Goal: Information Seeking & Learning: Learn about a topic

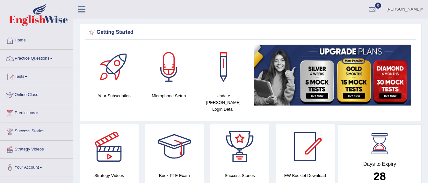
click at [36, 59] on link "Practice Questions" at bounding box center [36, 58] width 73 height 16
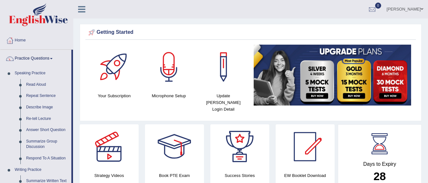
click at [36, 59] on link "Practice Questions" at bounding box center [35, 58] width 71 height 16
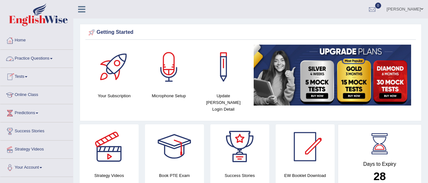
click at [37, 58] on link "Practice Questions" at bounding box center [36, 58] width 73 height 16
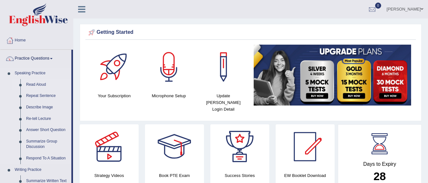
click at [40, 87] on link "Read Aloud" at bounding box center [47, 84] width 48 height 11
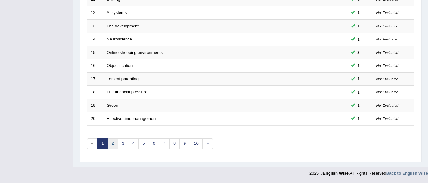
click at [112, 143] on link "2" at bounding box center [112, 143] width 11 height 11
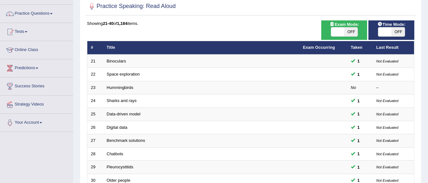
scroll to position [127, 0]
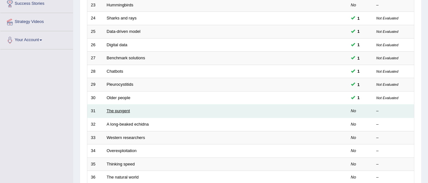
click at [122, 109] on link "The pungent" at bounding box center [118, 110] width 23 height 5
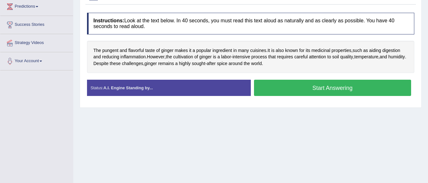
scroll to position [127, 0]
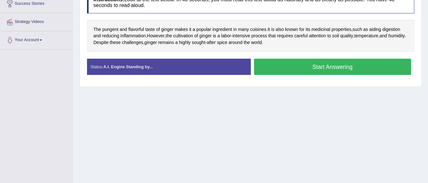
click at [331, 66] on button "Start Answering" at bounding box center [332, 67] width 157 height 16
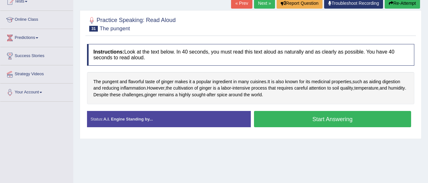
scroll to position [64, 0]
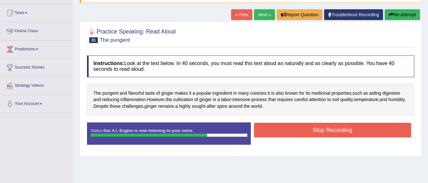
click at [320, 125] on button "Stop Recording" at bounding box center [332, 130] width 157 height 15
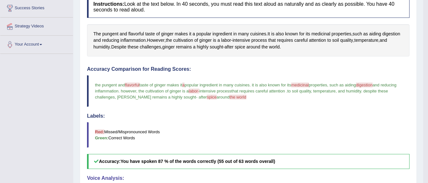
scroll to position [4, 0]
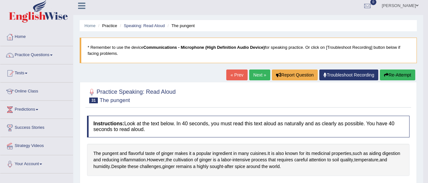
click at [255, 73] on link "Next »" at bounding box center [259, 74] width 21 height 11
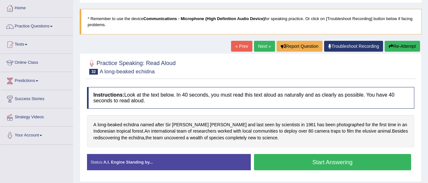
scroll to position [32, 0]
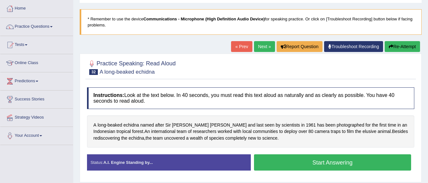
click at [294, 159] on button "Start Answering" at bounding box center [332, 162] width 157 height 16
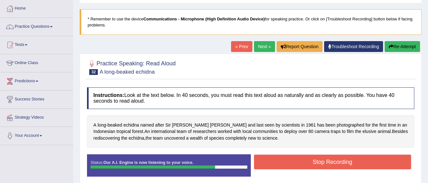
click at [294, 159] on button "Stop Recording" at bounding box center [332, 162] width 157 height 15
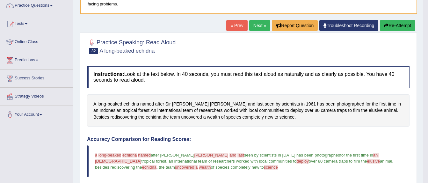
scroll to position [0, 0]
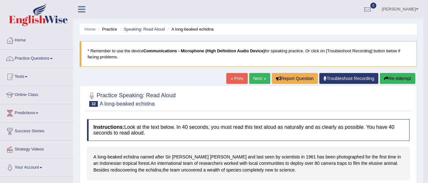
click at [259, 78] on link "Next »" at bounding box center [259, 78] width 21 height 11
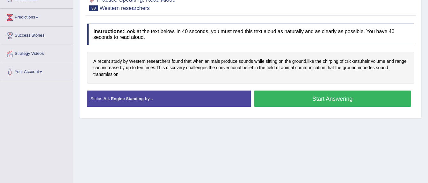
scroll to position [64, 0]
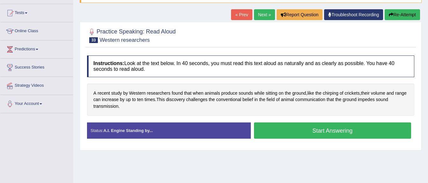
click at [299, 126] on button "Start Answering" at bounding box center [332, 130] width 157 height 16
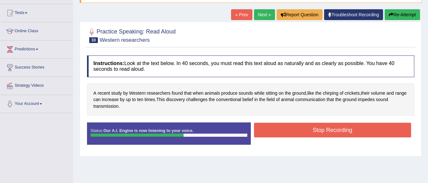
click at [299, 126] on button "Stop Recording" at bounding box center [332, 130] width 157 height 15
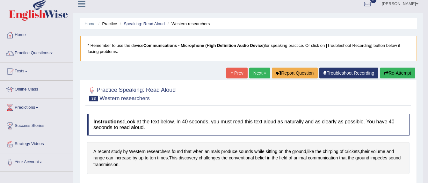
scroll to position [0, 0]
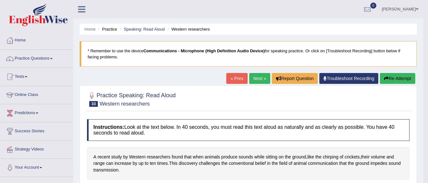
click at [257, 81] on link "Next »" at bounding box center [259, 78] width 21 height 11
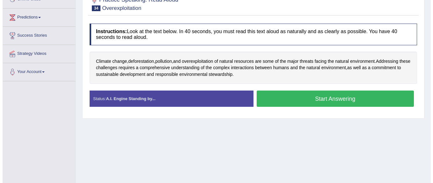
scroll to position [64, 0]
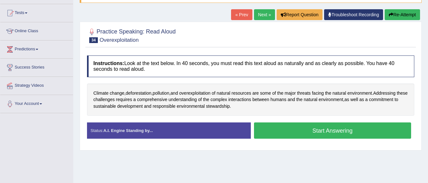
click at [289, 131] on button "Start Answering" at bounding box center [332, 130] width 157 height 16
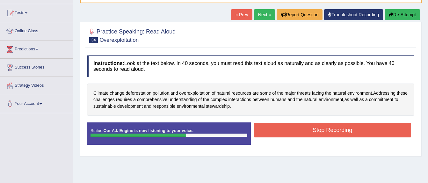
click at [296, 128] on button "Stop Recording" at bounding box center [332, 130] width 157 height 15
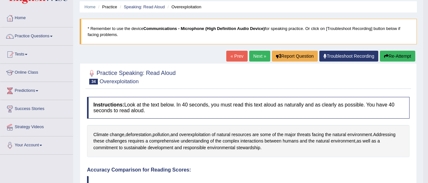
scroll to position [0, 0]
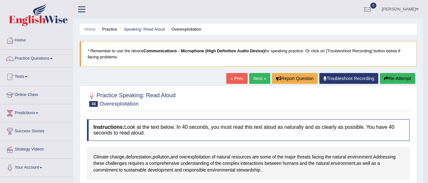
click at [261, 75] on link "Next »" at bounding box center [259, 78] width 21 height 11
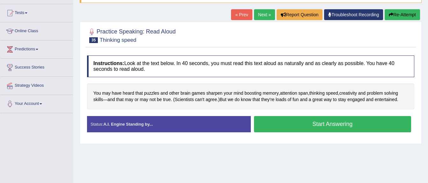
click at [307, 124] on button "Start Answering" at bounding box center [332, 124] width 157 height 16
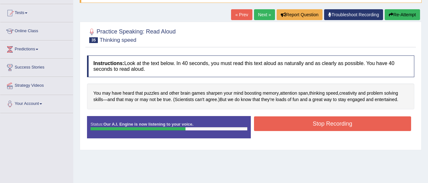
click at [307, 124] on button "Stop Recording" at bounding box center [332, 123] width 157 height 15
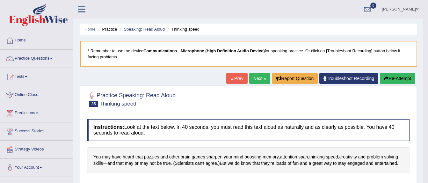
click at [254, 79] on link "Next »" at bounding box center [259, 78] width 21 height 11
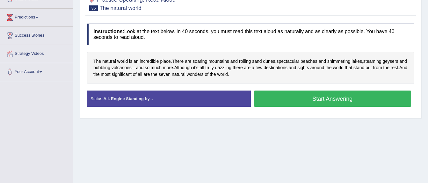
click at [278, 94] on button "Start Answering" at bounding box center [332, 98] width 157 height 16
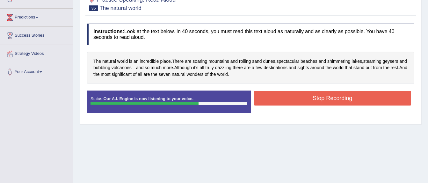
click at [278, 94] on button "Stop Recording" at bounding box center [332, 98] width 157 height 15
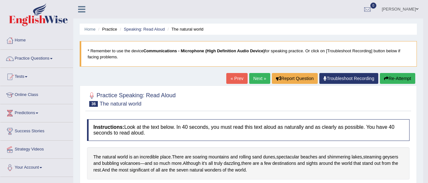
click at [257, 77] on link "Next »" at bounding box center [259, 78] width 21 height 11
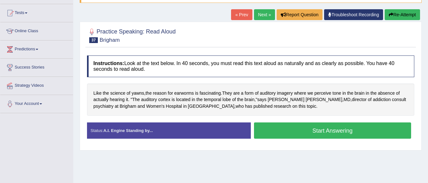
click at [296, 127] on button "Start Answering" at bounding box center [332, 130] width 157 height 16
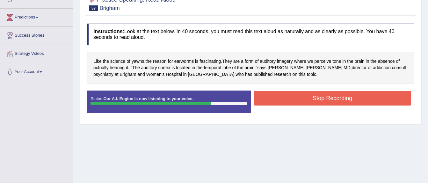
click at [332, 97] on button "Stop Recording" at bounding box center [332, 98] width 157 height 15
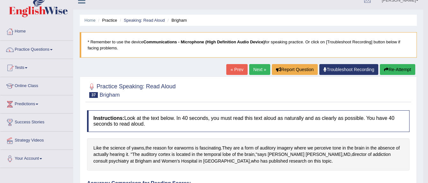
scroll to position [0, 0]
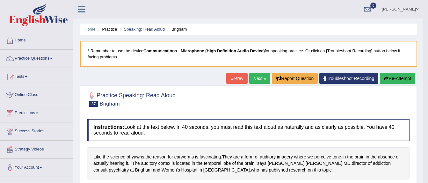
click at [258, 79] on link "Next »" at bounding box center [259, 78] width 21 height 11
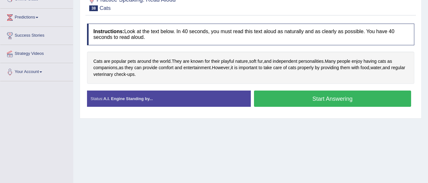
click at [308, 96] on button "Start Answering" at bounding box center [332, 98] width 157 height 16
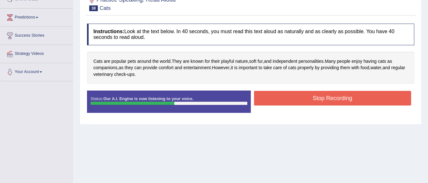
click at [307, 97] on button "Stop Recording" at bounding box center [332, 98] width 157 height 15
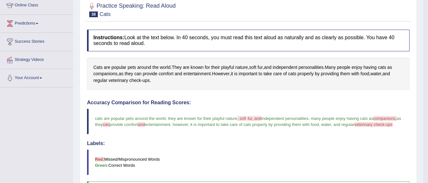
scroll to position [64, 0]
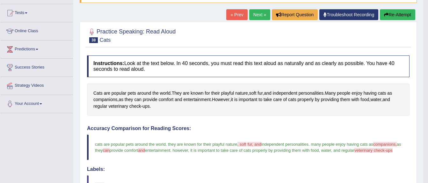
click at [259, 14] on link "Next »" at bounding box center [259, 14] width 21 height 11
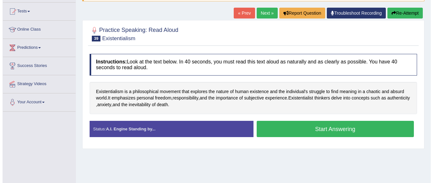
scroll to position [32, 0]
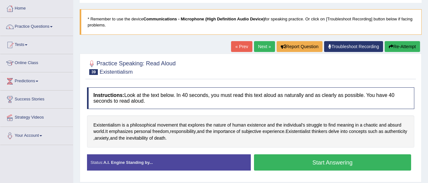
click at [345, 161] on button "Start Answering" at bounding box center [332, 162] width 157 height 16
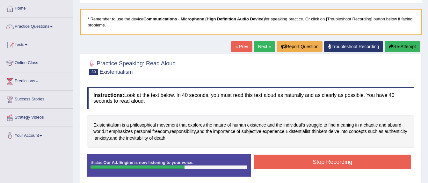
click at [343, 162] on button "Stop Recording" at bounding box center [332, 162] width 157 height 15
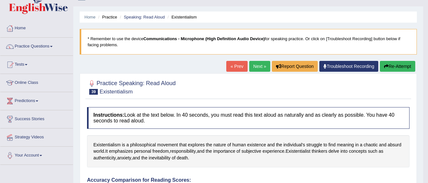
scroll to position [0, 0]
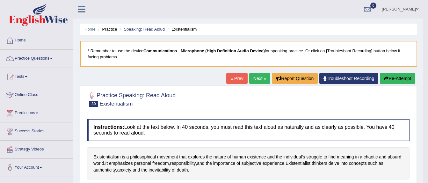
click at [258, 75] on link "Next »" at bounding box center [259, 78] width 21 height 11
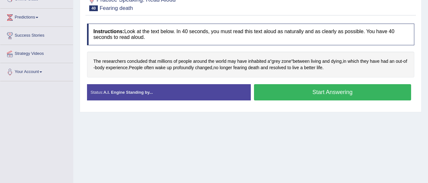
click at [300, 88] on button "Start Answering" at bounding box center [332, 92] width 157 height 16
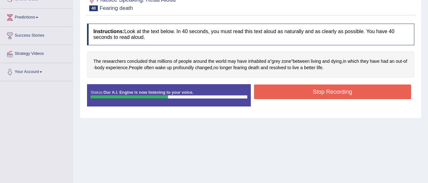
click at [300, 88] on button "Stop Recording" at bounding box center [332, 91] width 157 height 15
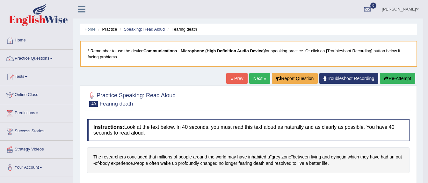
click at [259, 77] on link "Next »" at bounding box center [259, 78] width 21 height 11
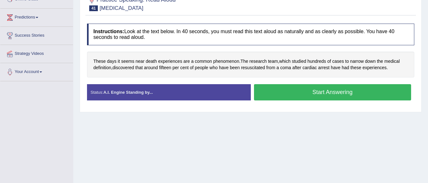
click at [300, 90] on button "Start Answering" at bounding box center [332, 92] width 157 height 16
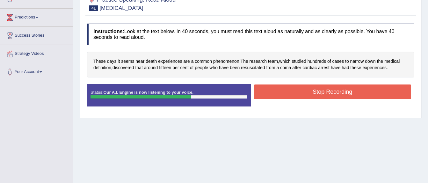
click at [331, 94] on button "Stop Recording" at bounding box center [332, 91] width 157 height 15
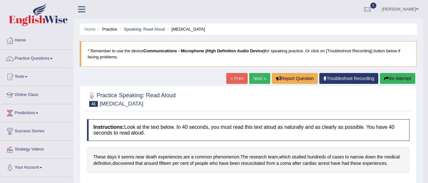
click at [262, 79] on link "Next »" at bounding box center [259, 78] width 21 height 11
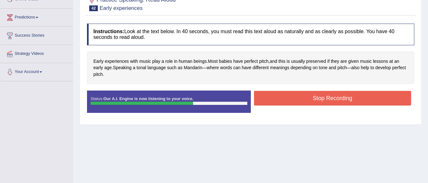
click at [344, 96] on button "Stop Recording" at bounding box center [332, 98] width 157 height 15
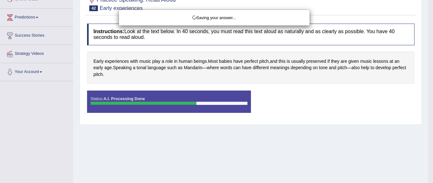
click at [352, 123] on div "Saving your answer..." at bounding box center [216, 91] width 433 height 183
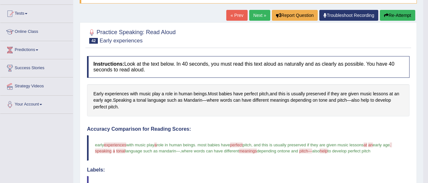
scroll to position [24, 0]
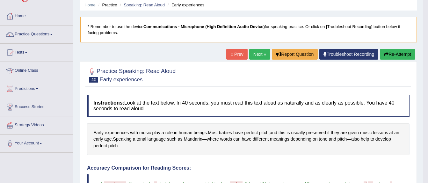
click at [262, 55] on link "Next »" at bounding box center [259, 54] width 21 height 11
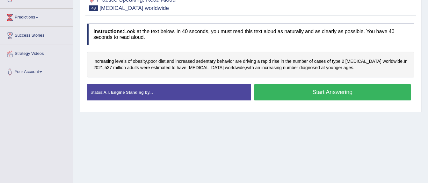
click at [310, 89] on button "Start Answering" at bounding box center [332, 92] width 157 height 16
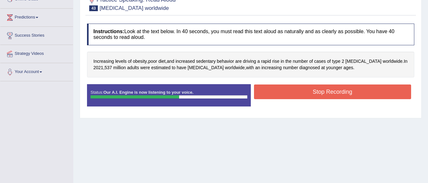
click at [310, 89] on button "Stop Recording" at bounding box center [332, 91] width 157 height 15
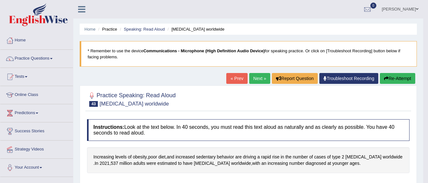
click at [261, 77] on link "Next »" at bounding box center [259, 78] width 21 height 11
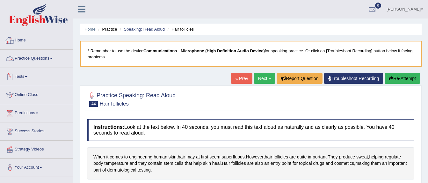
click at [21, 38] on link "Home" at bounding box center [36, 40] width 73 height 16
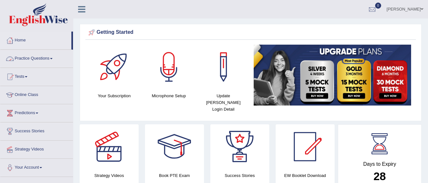
click at [31, 58] on link "Practice Questions" at bounding box center [36, 58] width 73 height 16
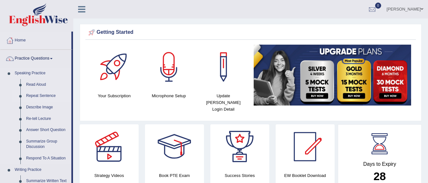
click at [38, 94] on link "Repeat Sentence" at bounding box center [47, 95] width 48 height 11
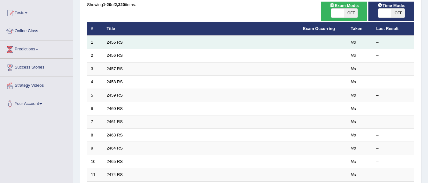
click at [113, 42] on link "2455 RS" at bounding box center [115, 42] width 16 height 5
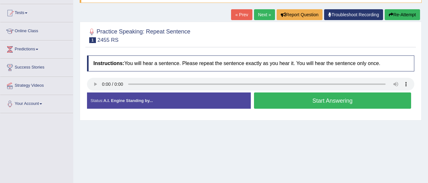
scroll to position [64, 0]
click at [119, 102] on strong "A.I. Engine Standing by..." at bounding box center [127, 100] width 49 height 5
click at [286, 98] on button "Start Answering" at bounding box center [332, 100] width 157 height 16
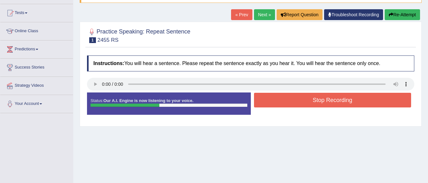
click at [282, 95] on button "Stop Recording" at bounding box center [332, 100] width 157 height 15
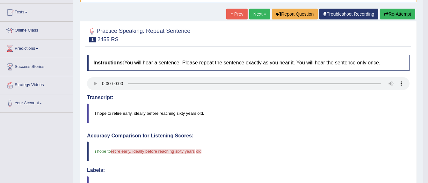
scroll to position [0, 0]
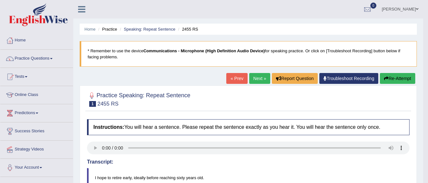
click at [391, 76] on button "Re-Attempt" at bounding box center [397, 78] width 35 height 11
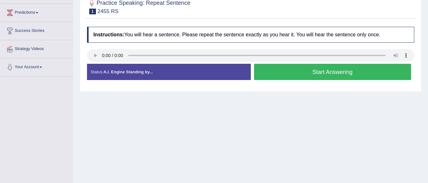
scroll to position [100, 0]
click at [300, 69] on button "Start Answering" at bounding box center [332, 72] width 157 height 16
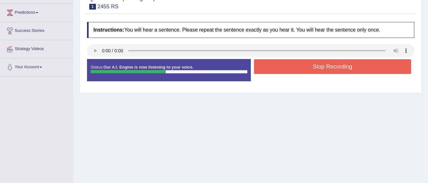
click at [306, 61] on button "Stop Recording" at bounding box center [332, 66] width 157 height 15
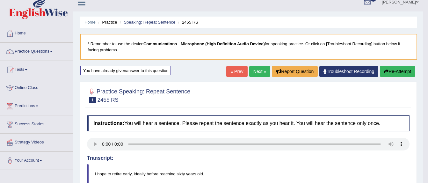
scroll to position [5, 0]
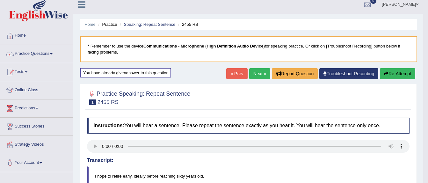
click at [262, 72] on link "Next »" at bounding box center [259, 73] width 21 height 11
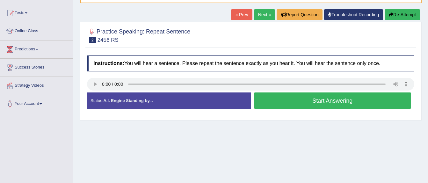
click at [279, 97] on button "Start Answering" at bounding box center [332, 100] width 157 height 16
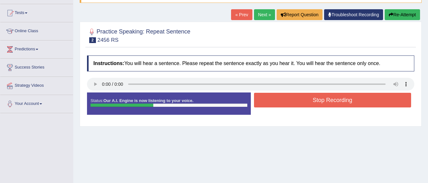
click at [293, 101] on button "Stop Recording" at bounding box center [332, 100] width 157 height 15
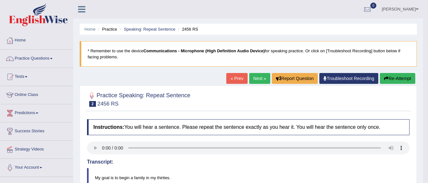
click at [391, 75] on button "Re-Attempt" at bounding box center [397, 78] width 35 height 11
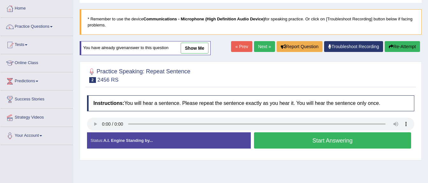
click at [300, 139] on button "Start Answering" at bounding box center [332, 140] width 157 height 16
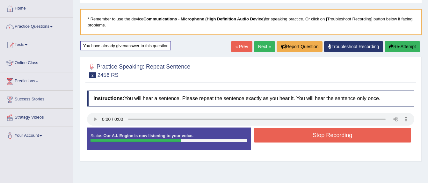
click at [308, 131] on button "Stop Recording" at bounding box center [332, 135] width 157 height 15
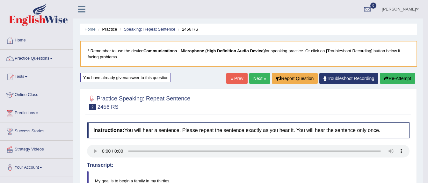
click at [256, 75] on link "Next »" at bounding box center [259, 78] width 21 height 11
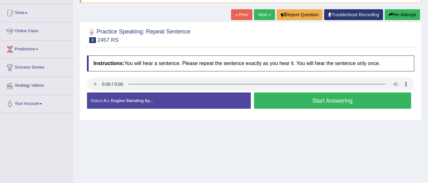
click at [280, 100] on button "Start Answering" at bounding box center [332, 100] width 157 height 16
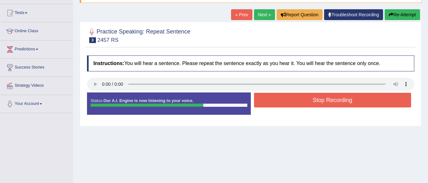
click at [280, 100] on button "Stop Recording" at bounding box center [332, 100] width 157 height 15
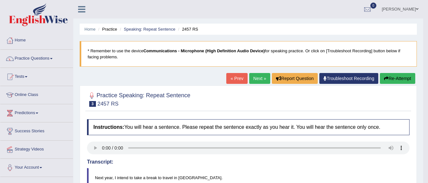
click at [258, 76] on link "Next »" at bounding box center [259, 78] width 21 height 11
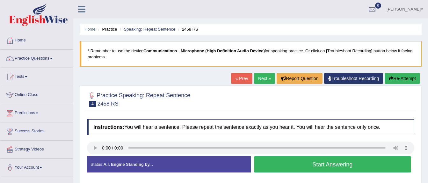
click at [282, 158] on button "Start Answering" at bounding box center [332, 164] width 157 height 16
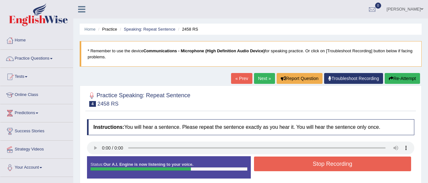
click at [282, 159] on button "Stop Recording" at bounding box center [332, 163] width 157 height 15
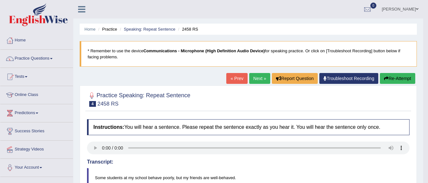
scroll to position [32, 0]
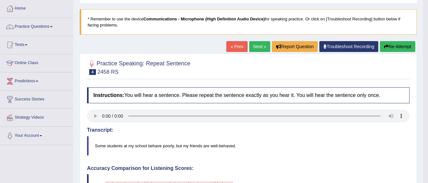
click at [390, 47] on button "Re-Attempt" at bounding box center [397, 46] width 35 height 11
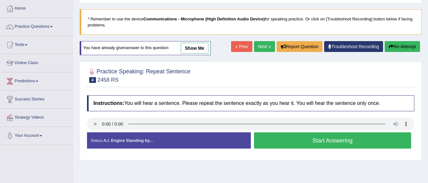
click at [312, 137] on button "Start Answering" at bounding box center [332, 140] width 157 height 16
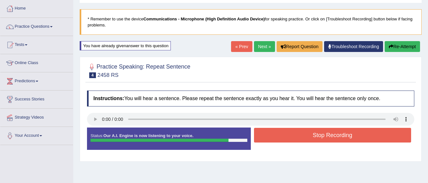
click at [310, 132] on button "Stop Recording" at bounding box center [332, 135] width 157 height 15
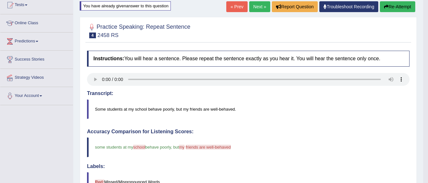
scroll to position [2, 0]
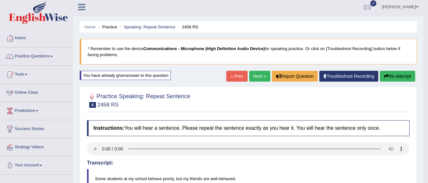
click at [255, 75] on link "Next »" at bounding box center [259, 76] width 21 height 11
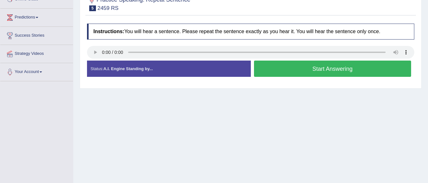
click at [298, 71] on button "Start Answering" at bounding box center [332, 69] width 157 height 16
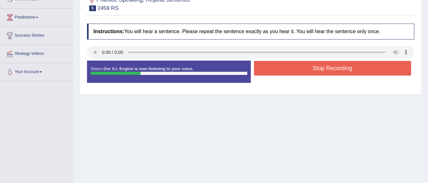
click at [283, 68] on button "Stop Recording" at bounding box center [332, 68] width 157 height 15
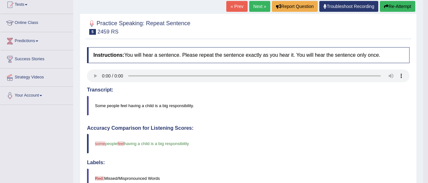
scroll to position [63, 0]
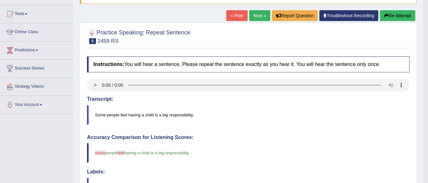
click at [257, 15] on link "Next »" at bounding box center [259, 15] width 21 height 11
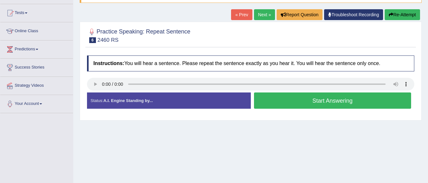
click at [308, 96] on button "Start Answering" at bounding box center [332, 100] width 157 height 16
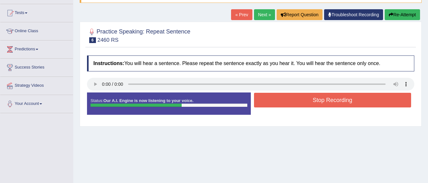
click at [308, 97] on button "Stop Recording" at bounding box center [332, 100] width 157 height 15
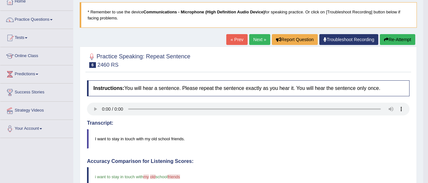
scroll to position [32, 0]
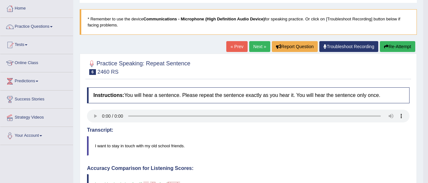
click at [253, 45] on link "Next »" at bounding box center [259, 46] width 21 height 11
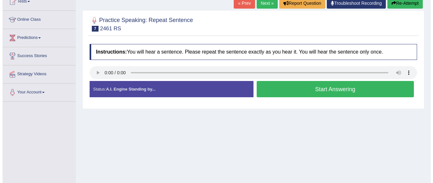
scroll to position [64, 0]
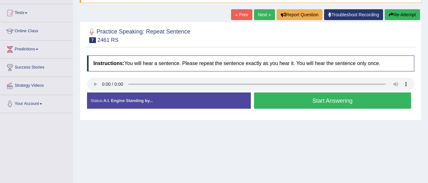
click at [297, 96] on button "Start Answering" at bounding box center [332, 100] width 157 height 16
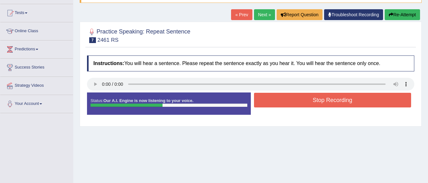
click at [297, 96] on button "Stop Recording" at bounding box center [332, 100] width 157 height 15
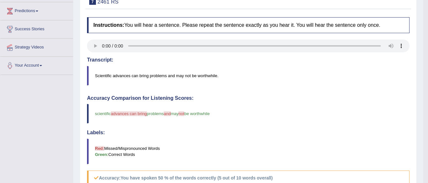
scroll to position [0, 0]
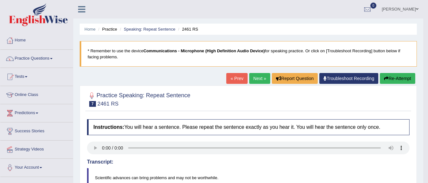
click at [263, 77] on link "Next »" at bounding box center [259, 78] width 21 height 11
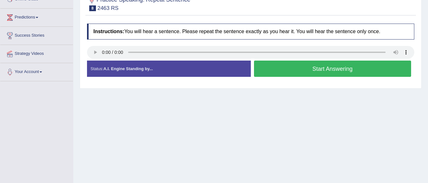
scroll to position [96, 0]
click at [339, 73] on button "Start Answering" at bounding box center [332, 69] width 157 height 16
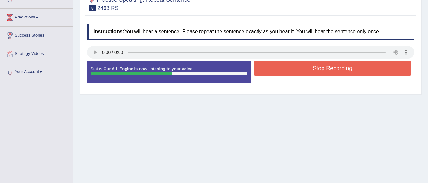
click at [342, 68] on button "Stop Recording" at bounding box center [332, 68] width 157 height 15
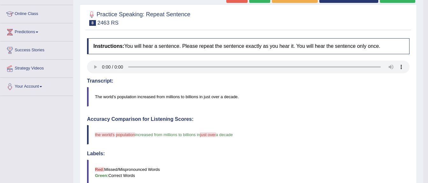
scroll to position [0, 0]
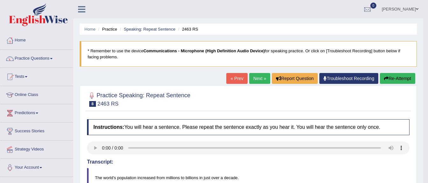
click at [257, 76] on link "Next »" at bounding box center [259, 78] width 21 height 11
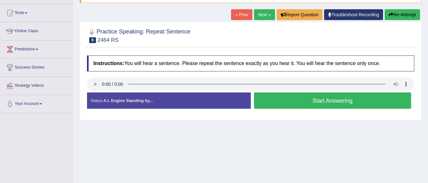
click at [97, 82] on div "Instructions: You will hear a sentence. Please repeat the sentence exactly as y…" at bounding box center [250, 84] width 330 height 65
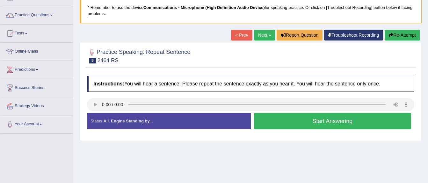
scroll to position [32, 0]
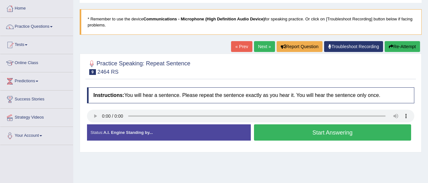
click at [318, 132] on button "Start Answering" at bounding box center [332, 132] width 157 height 16
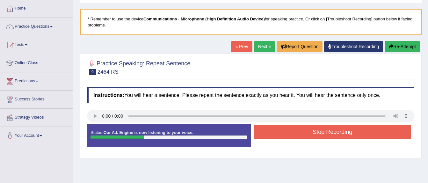
click at [315, 132] on button "Stop Recording" at bounding box center [332, 132] width 157 height 15
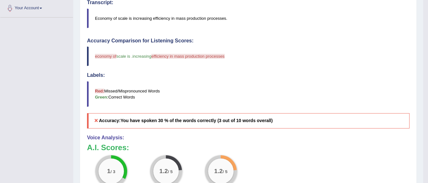
scroll to position [0, 0]
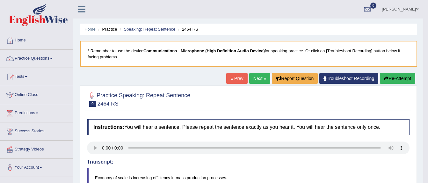
click at [255, 75] on link "Next »" at bounding box center [259, 78] width 21 height 11
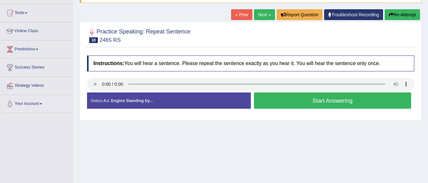
click at [303, 96] on button "Start Answering" at bounding box center [332, 100] width 157 height 16
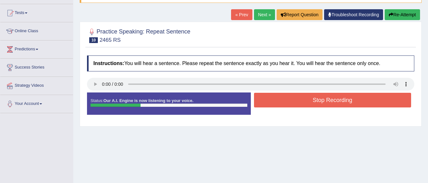
click at [300, 94] on button "Stop Recording" at bounding box center [332, 100] width 157 height 15
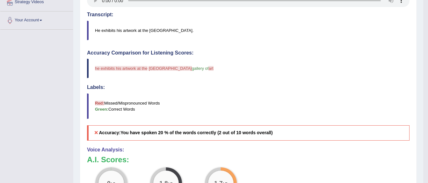
scroll to position [32, 0]
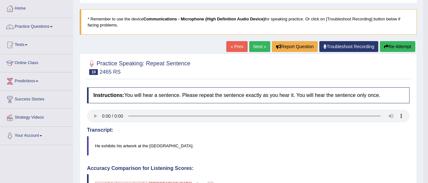
click at [255, 48] on link "Next »" at bounding box center [259, 46] width 21 height 11
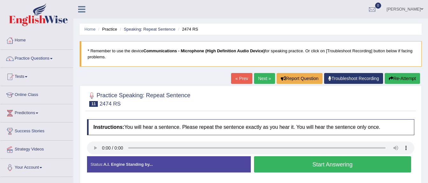
click at [263, 77] on link "Next »" at bounding box center [264, 78] width 21 height 11
click at [315, 160] on button "Start Answering" at bounding box center [332, 164] width 157 height 16
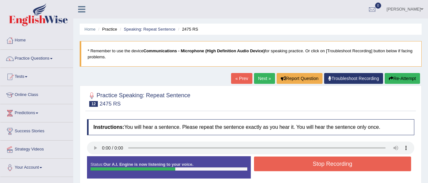
click at [311, 157] on button "Stop Recording" at bounding box center [332, 163] width 157 height 15
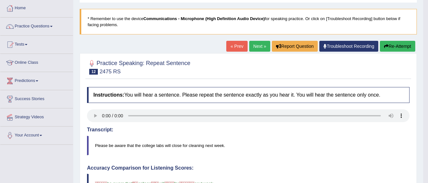
scroll to position [32, 0]
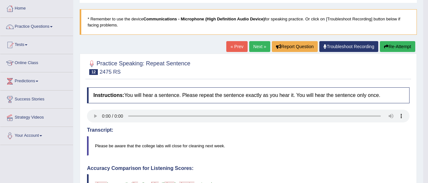
click at [258, 42] on link "Next »" at bounding box center [259, 46] width 21 height 11
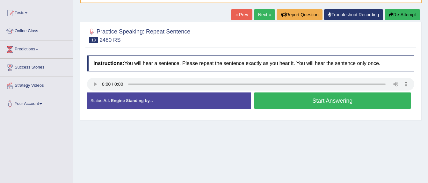
click at [284, 101] on button "Start Answering" at bounding box center [332, 100] width 157 height 16
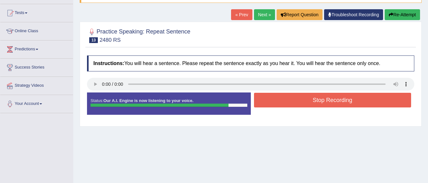
click at [284, 100] on button "Stop Recording" at bounding box center [332, 100] width 157 height 15
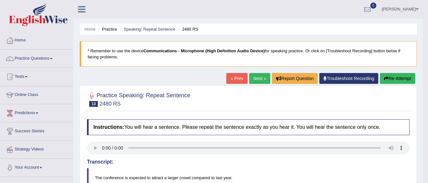
click at [254, 75] on link "Next »" at bounding box center [259, 78] width 21 height 11
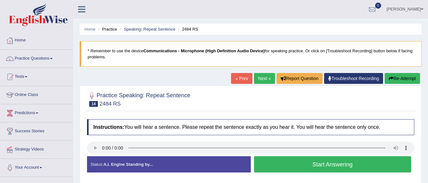
click at [270, 162] on button "Start Answering" at bounding box center [332, 164] width 157 height 16
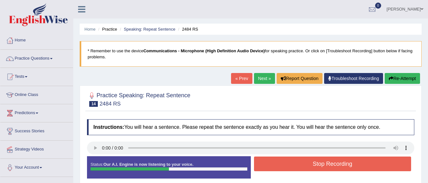
click at [290, 161] on button "Stop Recording" at bounding box center [332, 163] width 157 height 15
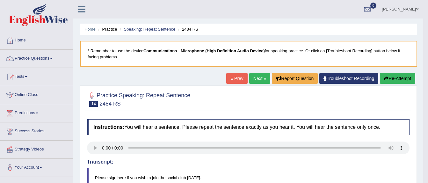
click at [253, 78] on link "Next »" at bounding box center [259, 78] width 21 height 11
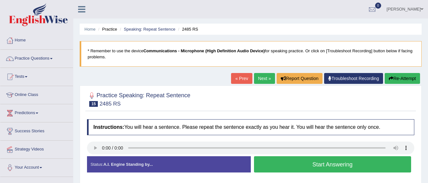
click at [280, 161] on button "Start Answering" at bounding box center [332, 164] width 157 height 16
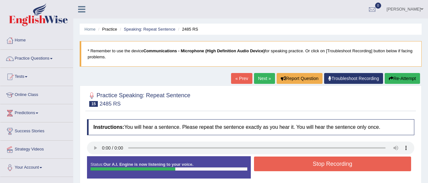
click at [280, 161] on button "Stop Recording" at bounding box center [332, 163] width 157 height 15
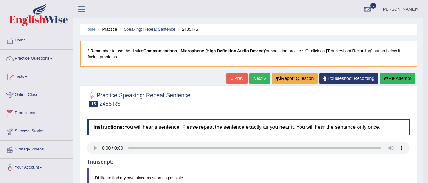
click at [253, 78] on link "Next »" at bounding box center [259, 78] width 21 height 11
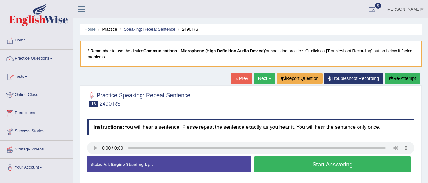
click at [262, 77] on link "Next »" at bounding box center [264, 78] width 21 height 11
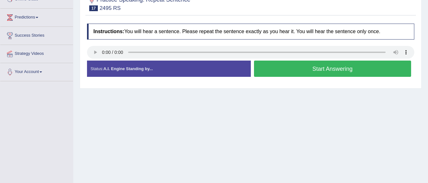
click at [310, 66] on button "Start Answering" at bounding box center [332, 69] width 157 height 16
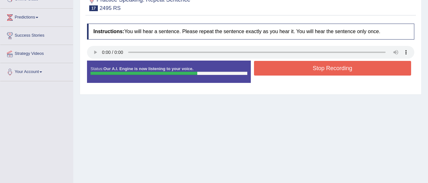
click at [310, 66] on button "Stop Recording" at bounding box center [332, 68] width 157 height 15
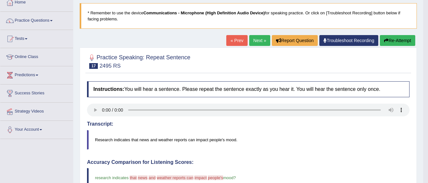
scroll to position [31, 0]
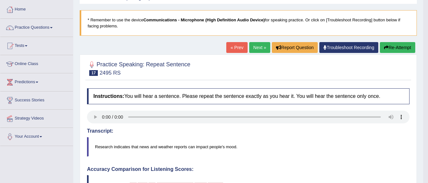
click at [256, 45] on link "Next »" at bounding box center [259, 47] width 21 height 11
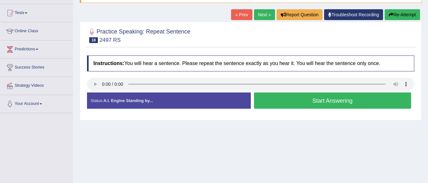
click at [333, 97] on button "Start Answering" at bounding box center [332, 100] width 157 height 16
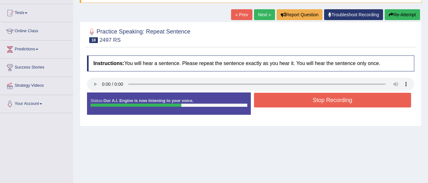
click at [331, 97] on button "Stop Recording" at bounding box center [332, 100] width 157 height 15
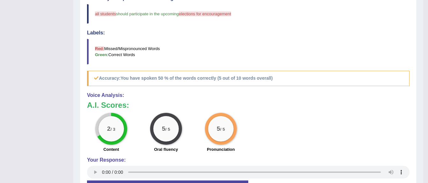
scroll to position [63, 0]
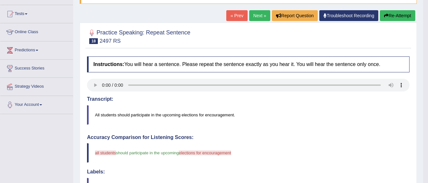
click at [258, 15] on link "Next »" at bounding box center [259, 15] width 21 height 11
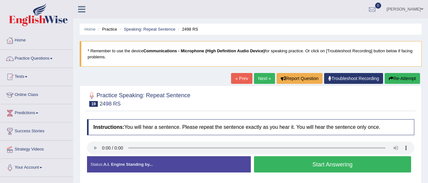
click at [329, 167] on button "Start Answering" at bounding box center [332, 164] width 157 height 16
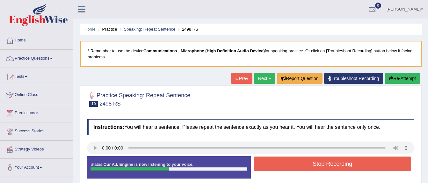
click at [328, 163] on button "Stop Recording" at bounding box center [332, 163] width 157 height 15
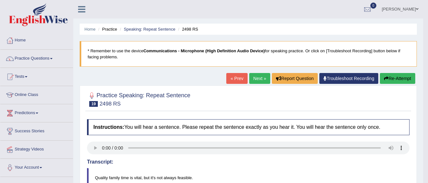
click at [257, 74] on link "Next »" at bounding box center [259, 78] width 21 height 11
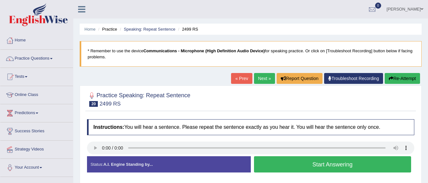
click at [281, 158] on button "Start Answering" at bounding box center [332, 164] width 157 height 16
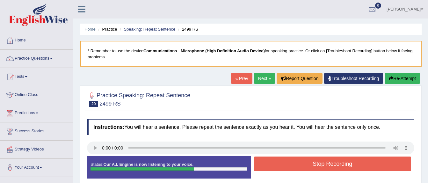
click at [281, 160] on button "Stop Recording" at bounding box center [332, 163] width 157 height 15
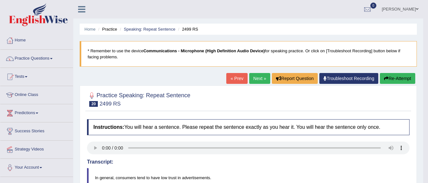
click at [253, 78] on link "Next »" at bounding box center [259, 78] width 21 height 11
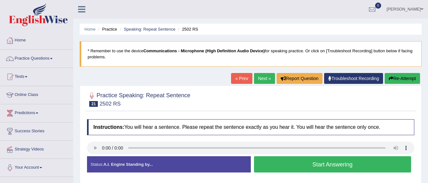
click at [259, 79] on link "Next »" at bounding box center [264, 78] width 21 height 11
click at [259, 80] on link "Next »" at bounding box center [264, 78] width 21 height 11
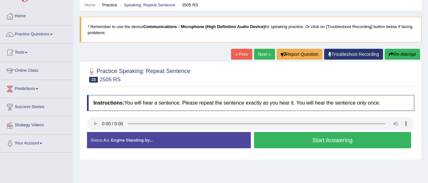
click at [258, 53] on link "Next »" at bounding box center [264, 54] width 21 height 11
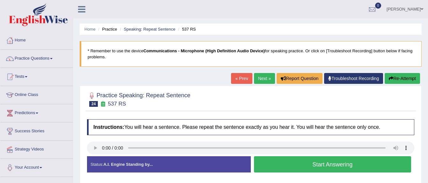
click at [300, 163] on button "Start Answering" at bounding box center [332, 164] width 157 height 16
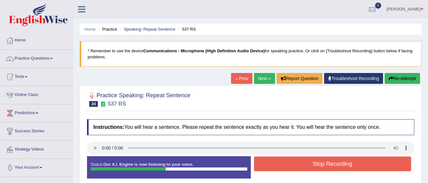
click at [299, 163] on button "Stop Recording" at bounding box center [332, 163] width 157 height 15
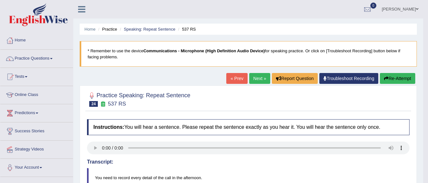
click at [256, 76] on link "Next »" at bounding box center [259, 78] width 21 height 11
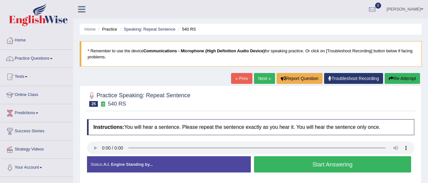
click at [314, 169] on button "Start Answering" at bounding box center [332, 164] width 157 height 16
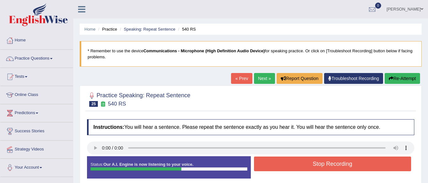
click at [306, 161] on button "Stop Recording" at bounding box center [332, 163] width 157 height 15
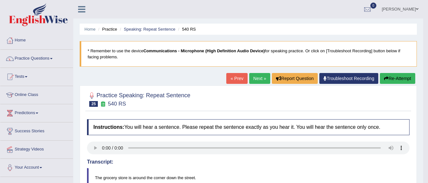
click at [255, 79] on link "Next »" at bounding box center [259, 78] width 21 height 11
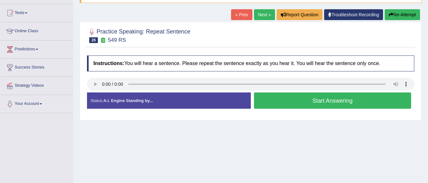
click at [307, 97] on button "Start Answering" at bounding box center [332, 100] width 157 height 16
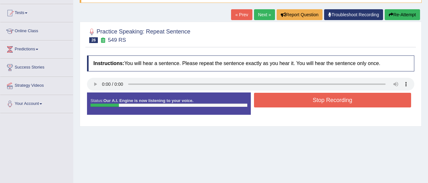
click at [307, 97] on button "Stop Recording" at bounding box center [332, 100] width 157 height 15
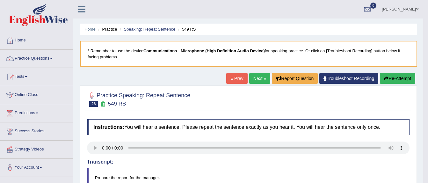
click at [256, 75] on link "Next »" at bounding box center [259, 78] width 21 height 11
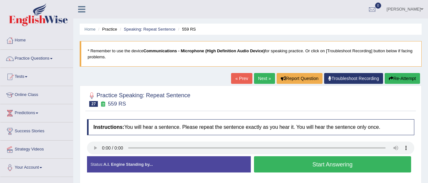
click at [316, 161] on button "Start Answering" at bounding box center [332, 164] width 157 height 16
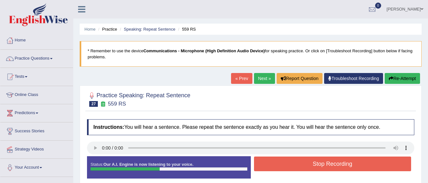
click at [322, 164] on button "Stop Recording" at bounding box center [332, 163] width 157 height 15
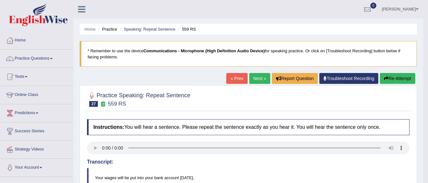
click at [259, 79] on link "Next »" at bounding box center [259, 78] width 21 height 11
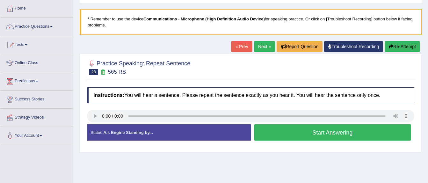
click at [334, 131] on button "Start Answering" at bounding box center [332, 132] width 157 height 16
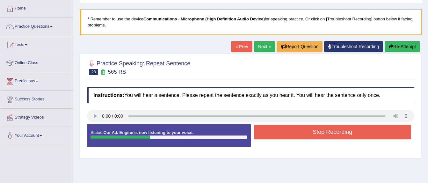
click at [331, 133] on button "Stop Recording" at bounding box center [332, 132] width 157 height 15
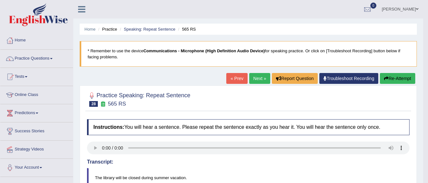
click at [253, 78] on link "Next »" at bounding box center [259, 78] width 21 height 11
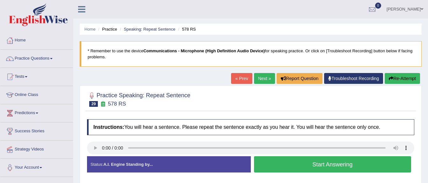
click at [277, 162] on button "Start Answering" at bounding box center [332, 164] width 157 height 16
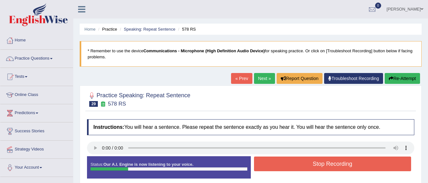
click at [276, 163] on button "Stop Recording" at bounding box center [332, 163] width 157 height 15
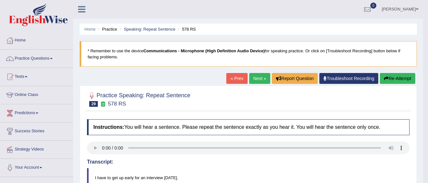
click at [260, 78] on link "Next »" at bounding box center [259, 78] width 21 height 11
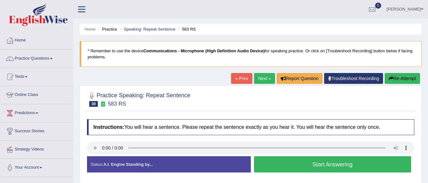
click at [334, 165] on button "Start Answering" at bounding box center [332, 164] width 157 height 16
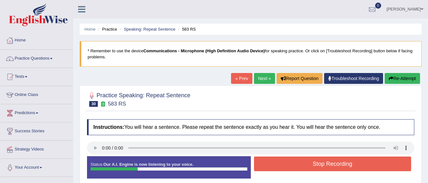
click at [334, 165] on button "Stop Recording" at bounding box center [332, 163] width 157 height 15
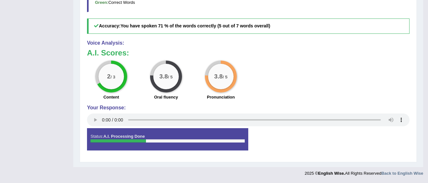
scroll to position [63, 0]
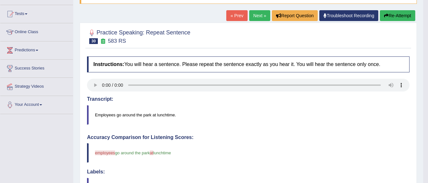
click at [256, 18] on link "Next »" at bounding box center [259, 15] width 21 height 11
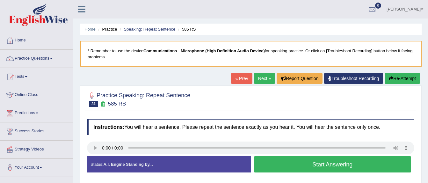
click at [324, 169] on button "Start Answering" at bounding box center [332, 164] width 157 height 16
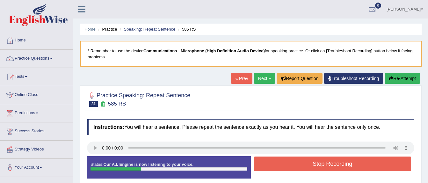
click at [305, 160] on button "Stop Recording" at bounding box center [332, 163] width 157 height 15
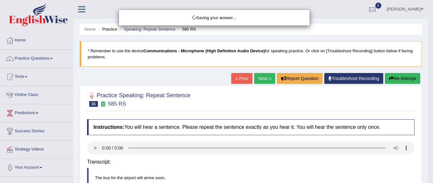
click at [264, 76] on div "Saving your answer..." at bounding box center [216, 91] width 433 height 183
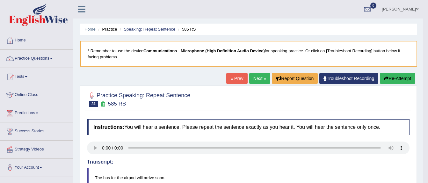
click at [255, 79] on link "Next »" at bounding box center [259, 78] width 21 height 11
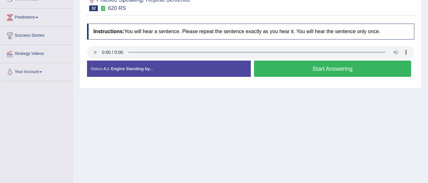
click at [355, 66] on button "Start Answering" at bounding box center [332, 69] width 157 height 16
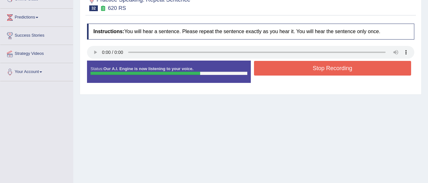
click at [355, 66] on button "Stop Recording" at bounding box center [332, 68] width 157 height 15
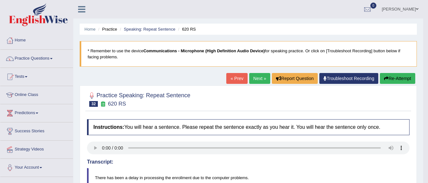
click at [257, 79] on link "Next »" at bounding box center [259, 78] width 21 height 11
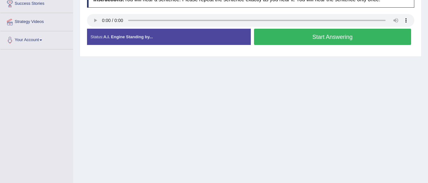
click at [297, 38] on button "Start Answering" at bounding box center [332, 37] width 157 height 16
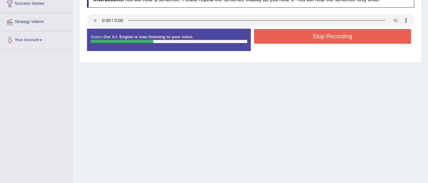
click at [296, 38] on button "Stop Recording" at bounding box center [332, 36] width 157 height 15
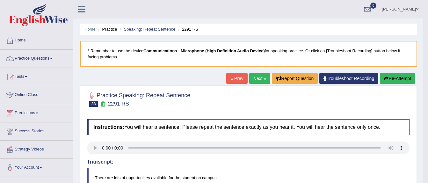
click at [254, 78] on link "Next »" at bounding box center [259, 78] width 21 height 11
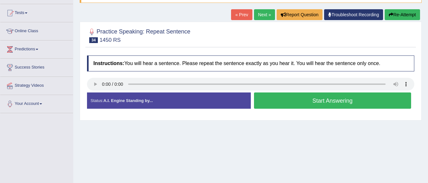
click at [292, 101] on button "Start Answering" at bounding box center [332, 100] width 157 height 16
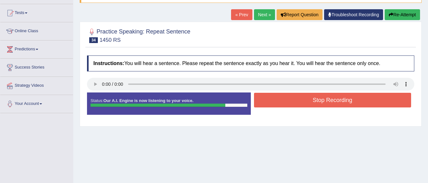
click at [292, 101] on button "Stop Recording" at bounding box center [332, 100] width 157 height 15
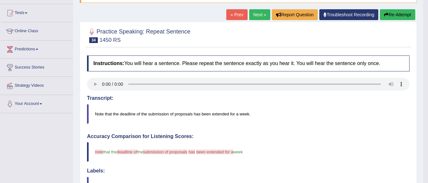
click at [256, 15] on link "Next »" at bounding box center [259, 14] width 21 height 11
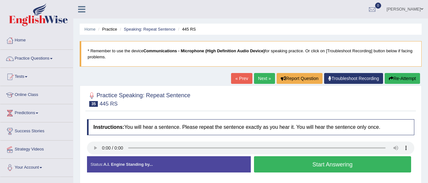
click at [352, 164] on button "Start Answering" at bounding box center [332, 164] width 157 height 16
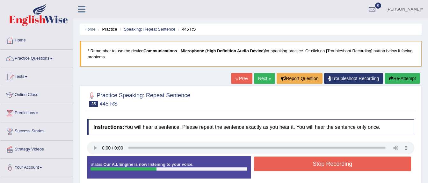
click at [352, 164] on button "Stop Recording" at bounding box center [332, 163] width 157 height 15
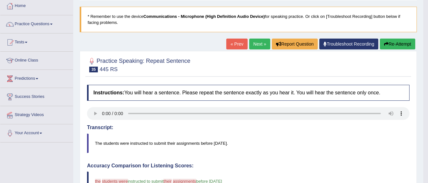
scroll to position [31, 0]
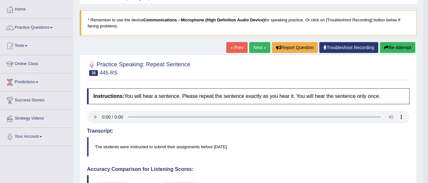
click at [256, 49] on link "Next »" at bounding box center [259, 47] width 21 height 11
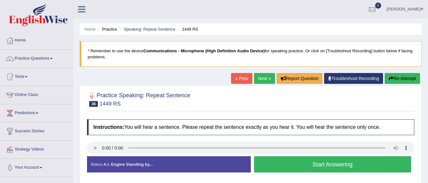
click at [304, 162] on button "Start Answering" at bounding box center [332, 164] width 157 height 16
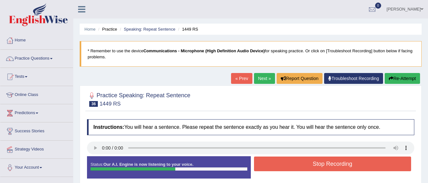
click at [303, 162] on button "Stop Recording" at bounding box center [332, 163] width 157 height 15
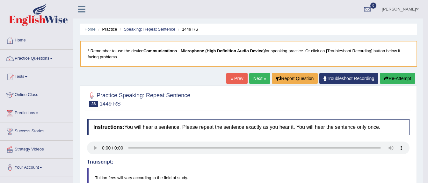
click at [255, 78] on link "Next »" at bounding box center [259, 78] width 21 height 11
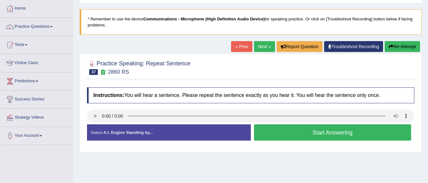
click at [336, 131] on button "Start Answering" at bounding box center [332, 132] width 157 height 16
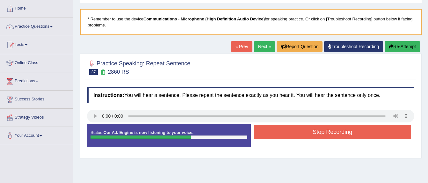
click at [336, 131] on button "Stop Recording" at bounding box center [332, 132] width 157 height 15
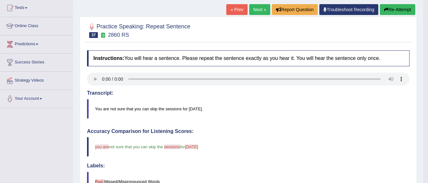
scroll to position [64, 0]
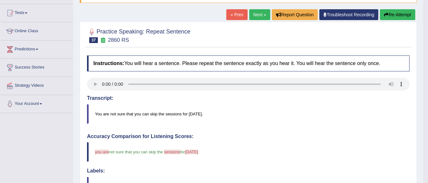
click at [255, 15] on link "Next »" at bounding box center [259, 14] width 21 height 11
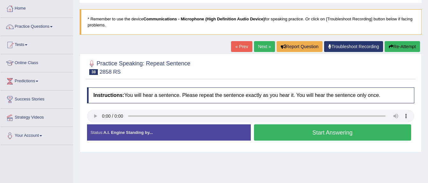
click at [286, 129] on button "Start Answering" at bounding box center [332, 132] width 157 height 16
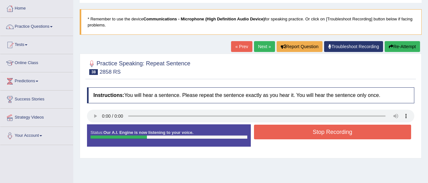
click at [286, 129] on button "Stop Recording" at bounding box center [332, 132] width 157 height 15
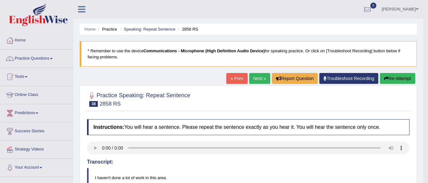
click at [257, 76] on link "Next »" at bounding box center [259, 78] width 21 height 11
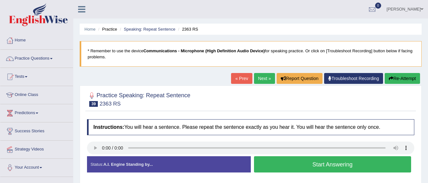
click at [260, 74] on link "Next »" at bounding box center [264, 78] width 21 height 11
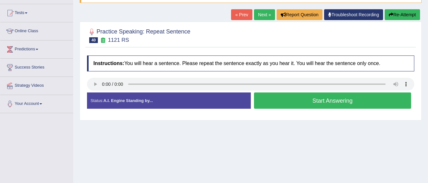
click at [323, 100] on button "Start Answering" at bounding box center [332, 100] width 157 height 16
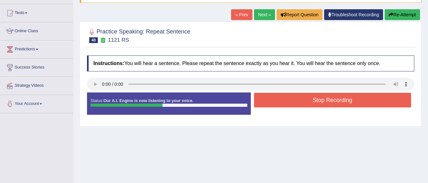
click at [316, 101] on button "Stop Recording" at bounding box center [332, 100] width 157 height 15
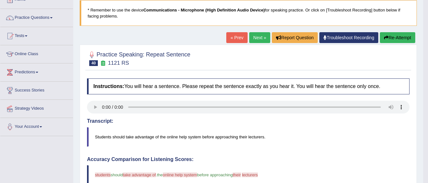
scroll to position [32, 0]
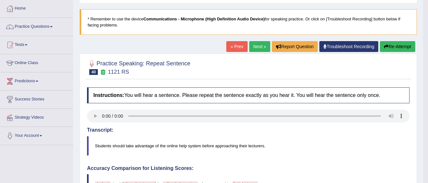
click at [253, 46] on link "Next »" at bounding box center [259, 46] width 21 height 11
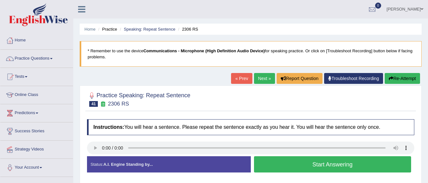
click at [262, 76] on link "Next »" at bounding box center [264, 78] width 21 height 11
click at [292, 158] on button "Start Answering" at bounding box center [332, 164] width 157 height 16
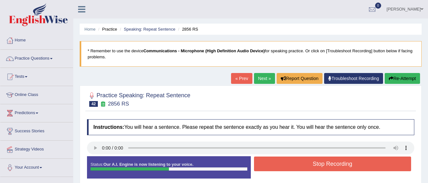
click at [291, 158] on button "Stop Recording" at bounding box center [332, 163] width 157 height 15
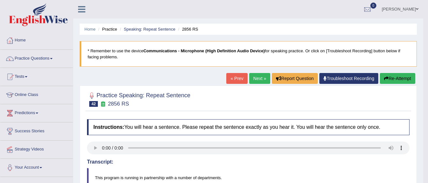
click at [257, 78] on link "Next »" at bounding box center [259, 78] width 21 height 11
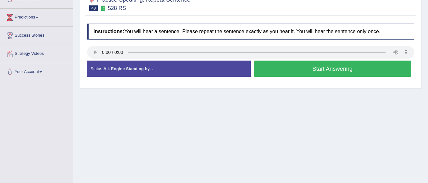
scroll to position [96, 0]
click at [312, 69] on button "Start Answering" at bounding box center [332, 69] width 157 height 16
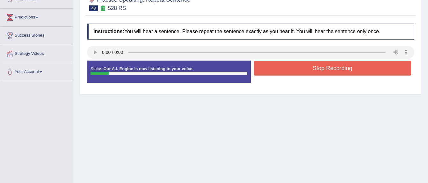
click at [312, 69] on button "Stop Recording" at bounding box center [332, 68] width 157 height 15
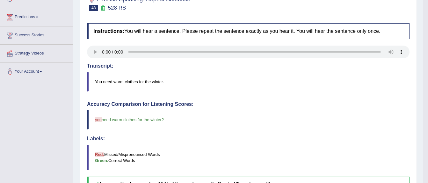
scroll to position [0, 0]
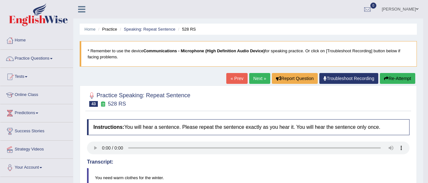
click at [259, 77] on link "Next »" at bounding box center [259, 78] width 21 height 11
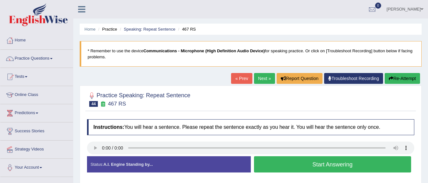
click at [340, 161] on button "Start Answering" at bounding box center [332, 164] width 157 height 16
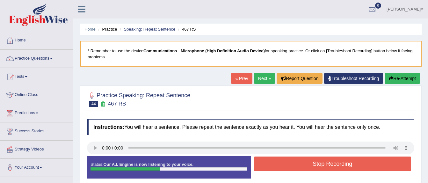
click at [340, 161] on button "Stop Recording" at bounding box center [332, 163] width 157 height 15
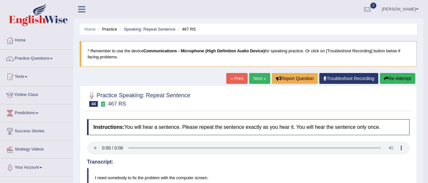
click at [256, 78] on link "Next »" at bounding box center [259, 78] width 21 height 11
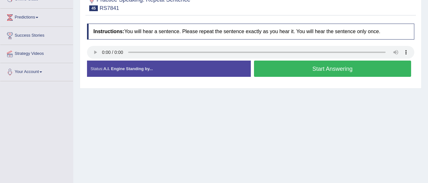
click at [328, 66] on button "Start Answering" at bounding box center [332, 69] width 157 height 16
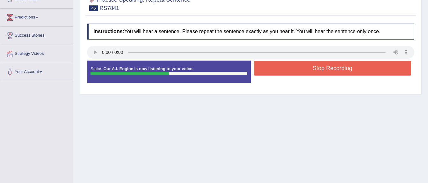
click at [328, 66] on button "Stop Recording" at bounding box center [332, 68] width 157 height 15
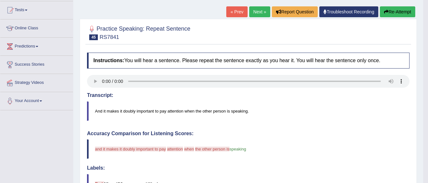
scroll to position [64, 0]
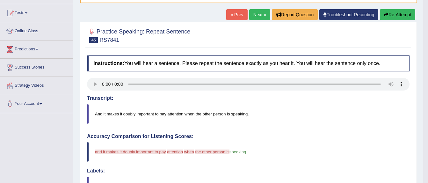
click at [260, 15] on link "Next »" at bounding box center [259, 14] width 21 height 11
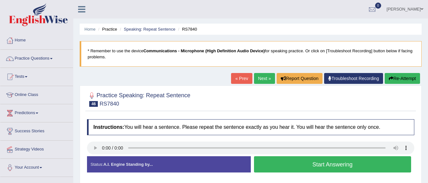
click at [311, 161] on button "Start Answering" at bounding box center [332, 164] width 157 height 16
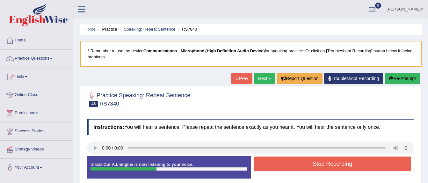
click at [311, 161] on button "Stop Recording" at bounding box center [332, 163] width 157 height 15
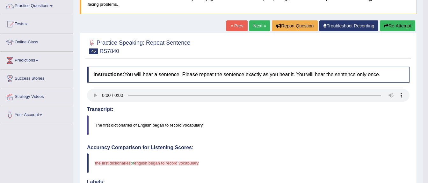
scroll to position [32, 0]
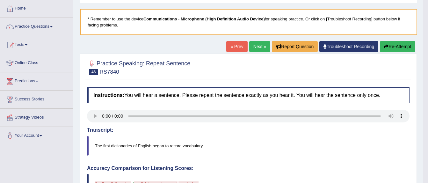
click at [257, 47] on link "Next »" at bounding box center [259, 46] width 21 height 11
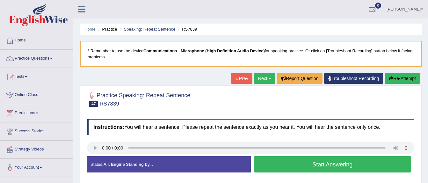
click at [265, 78] on link "Next »" at bounding box center [264, 78] width 21 height 11
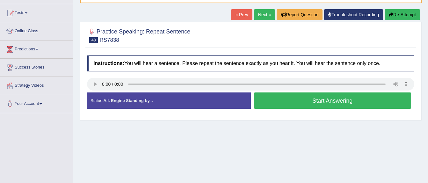
click at [264, 15] on link "Next »" at bounding box center [264, 14] width 21 height 11
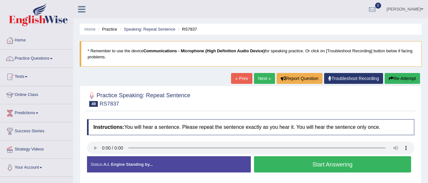
click at [309, 163] on button "Start Answering" at bounding box center [332, 164] width 157 height 16
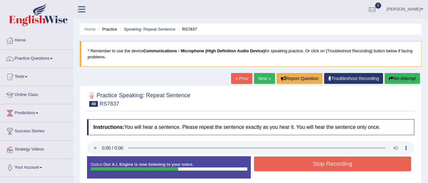
click at [309, 163] on button "Stop Recording" at bounding box center [332, 163] width 157 height 15
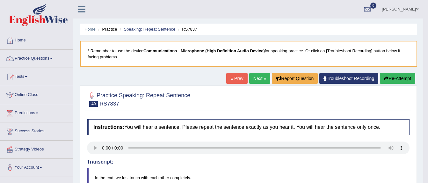
click at [261, 77] on link "Next »" at bounding box center [259, 78] width 21 height 11
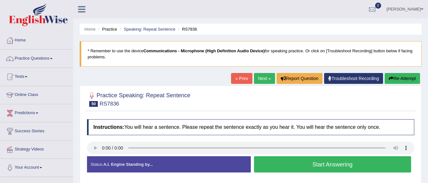
click at [265, 80] on link "Next »" at bounding box center [264, 78] width 21 height 11
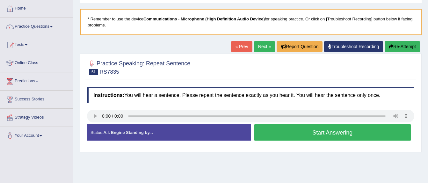
click at [259, 47] on link "Next »" at bounding box center [264, 46] width 21 height 11
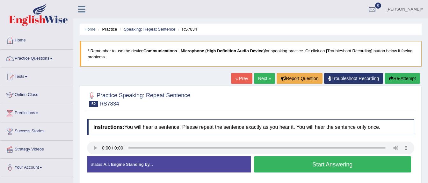
click at [264, 79] on link "Next »" at bounding box center [264, 78] width 21 height 11
click at [301, 167] on button "Start Answering" at bounding box center [332, 164] width 157 height 16
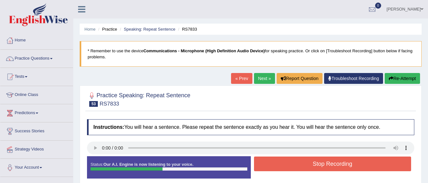
click at [301, 167] on button "Stop Recording" at bounding box center [332, 163] width 157 height 15
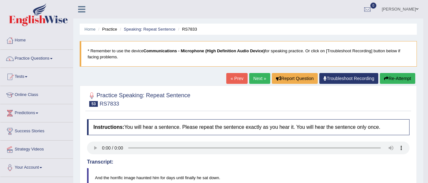
click at [261, 76] on link "Next »" at bounding box center [259, 78] width 21 height 11
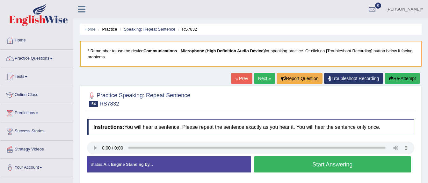
click at [262, 78] on link "Next »" at bounding box center [264, 78] width 21 height 11
click at [338, 163] on button "Start Answering" at bounding box center [332, 164] width 157 height 16
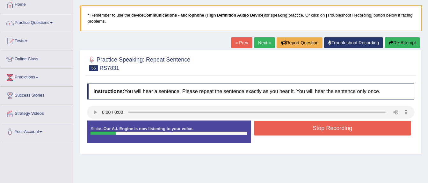
scroll to position [64, 0]
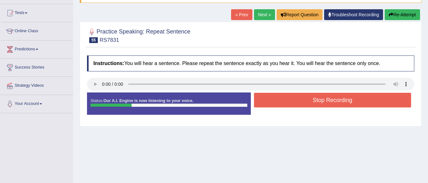
click at [297, 101] on button "Stop Recording" at bounding box center [332, 100] width 157 height 15
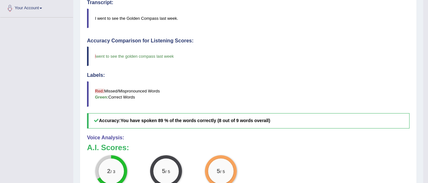
scroll to position [0, 0]
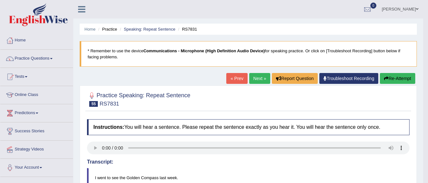
click at [259, 80] on link "Next »" at bounding box center [259, 78] width 21 height 11
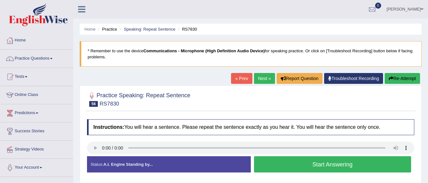
click at [325, 164] on button "Start Answering" at bounding box center [332, 164] width 157 height 16
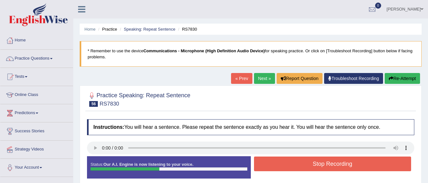
click at [325, 165] on button "Stop Recording" at bounding box center [332, 163] width 157 height 15
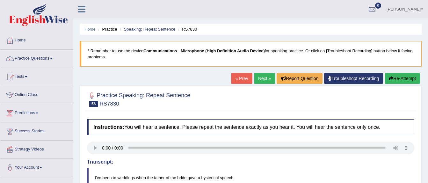
click at [0, 0] on div "Our A.I. Engine is working on your speech analysis! Please be patient. It may t…" at bounding box center [0, 0] width 0 height 0
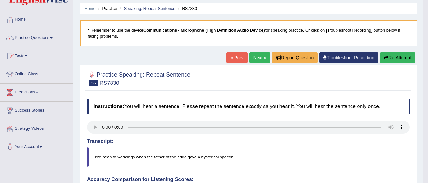
scroll to position [32, 0]
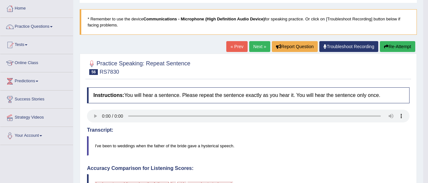
click at [257, 43] on link "Next »" at bounding box center [259, 46] width 21 height 11
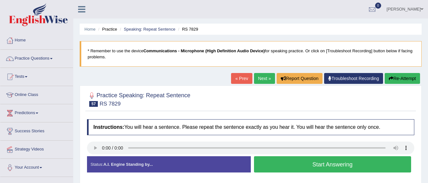
click at [301, 161] on button "Start Answering" at bounding box center [332, 164] width 157 height 16
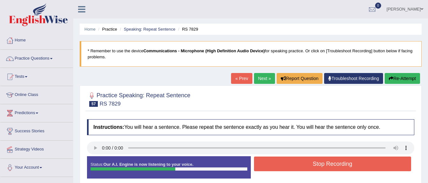
click at [301, 161] on button "Stop Recording" at bounding box center [332, 163] width 157 height 15
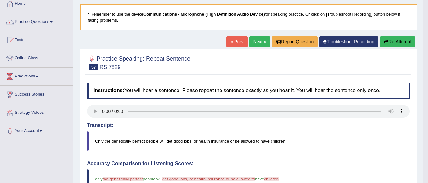
scroll to position [32, 0]
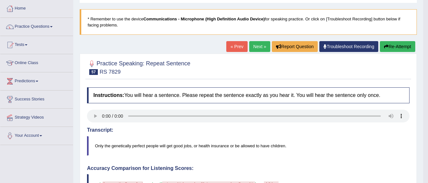
click at [257, 43] on link "Next »" at bounding box center [259, 46] width 21 height 11
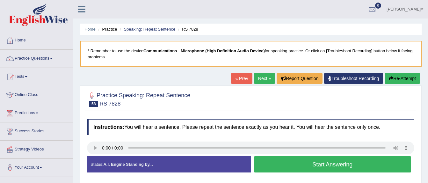
click at [262, 75] on link "Next »" at bounding box center [264, 78] width 21 height 11
click at [28, 42] on link "Home" at bounding box center [36, 40] width 73 height 16
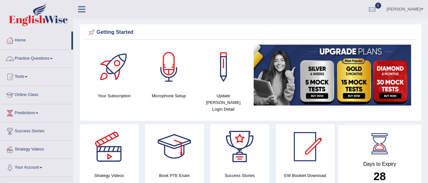
click at [33, 58] on link "Practice Questions" at bounding box center [36, 58] width 73 height 16
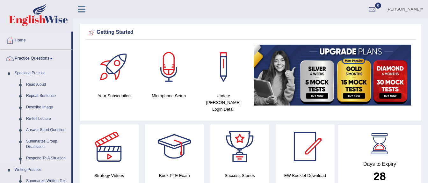
click at [40, 86] on link "Read Aloud" at bounding box center [47, 84] width 48 height 11
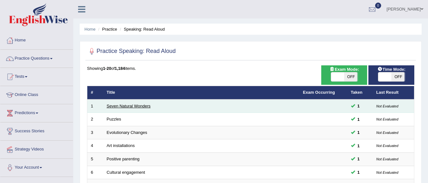
click at [134, 107] on link "Seven Natural Wonders" at bounding box center [129, 106] width 44 height 5
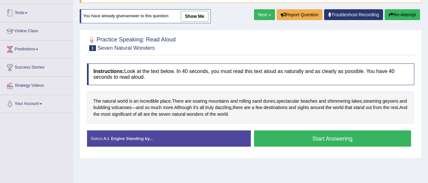
click at [25, 17] on link "Tests" at bounding box center [36, 12] width 73 height 16
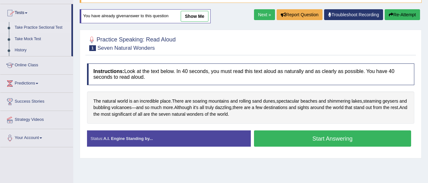
click at [32, 27] on link "Take Practice Sectional Test" at bounding box center [42, 27] width 60 height 11
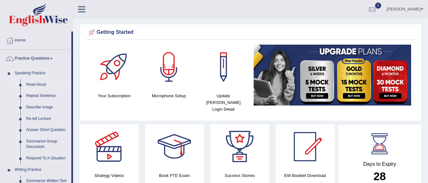
click at [38, 84] on link "Read Aloud" at bounding box center [47, 84] width 48 height 11
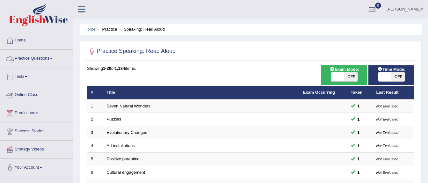
click at [31, 60] on link "Practice Questions" at bounding box center [36, 58] width 73 height 16
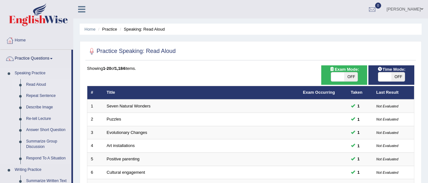
click at [39, 72] on link "Speaking Practice" at bounding box center [42, 73] width 60 height 11
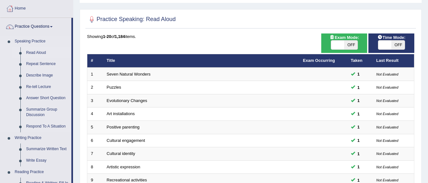
click at [36, 53] on link "Read Aloud" at bounding box center [47, 52] width 48 height 11
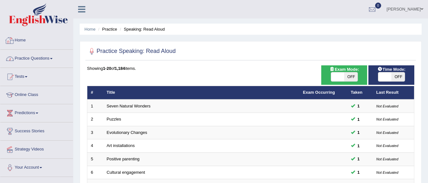
click at [32, 60] on link "Practice Questions" at bounding box center [36, 58] width 73 height 16
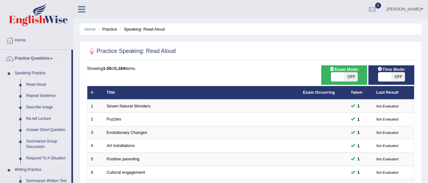
click at [40, 83] on link "Read Aloud" at bounding box center [47, 84] width 48 height 11
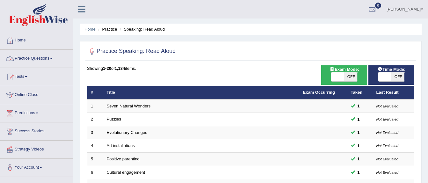
click at [34, 60] on link "Practice Questions" at bounding box center [36, 58] width 73 height 16
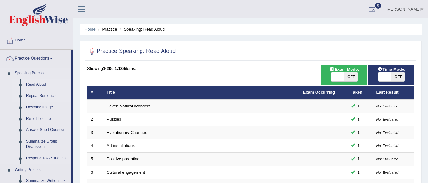
scroll to position [32, 0]
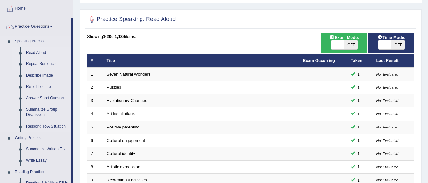
click at [45, 64] on link "Repeat Sentence" at bounding box center [47, 63] width 48 height 11
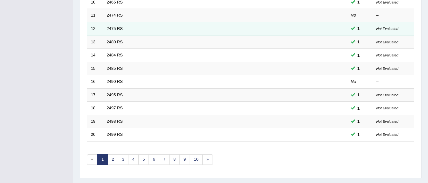
scroll to position [239, 0]
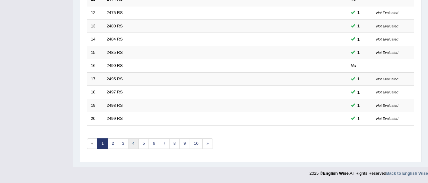
click at [129, 143] on link "4" at bounding box center [133, 143] width 11 height 11
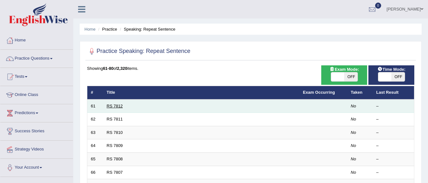
click at [111, 104] on link "RS 7812" at bounding box center [115, 106] width 16 height 5
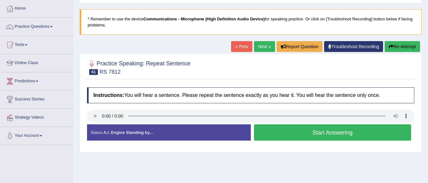
click at [309, 131] on button "Start Answering" at bounding box center [332, 132] width 157 height 16
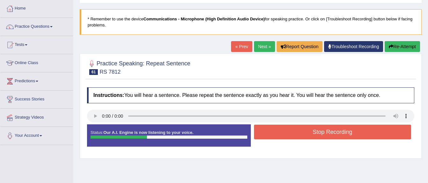
click at [309, 131] on button "Stop Recording" at bounding box center [332, 132] width 157 height 15
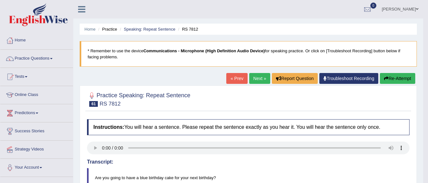
click at [254, 76] on link "Next »" at bounding box center [259, 78] width 21 height 11
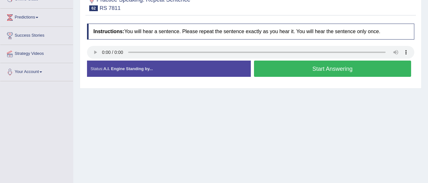
click at [364, 67] on button "Start Answering" at bounding box center [332, 69] width 157 height 16
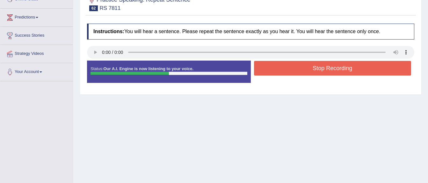
click at [364, 67] on button "Stop Recording" at bounding box center [332, 68] width 157 height 15
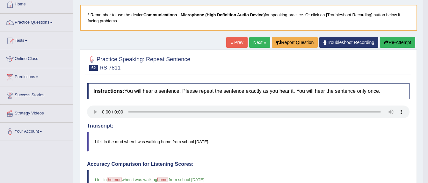
scroll to position [32, 0]
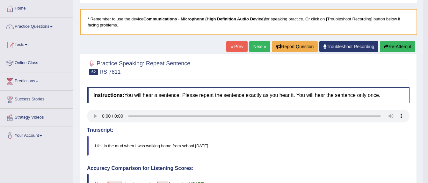
click at [262, 47] on link "Next »" at bounding box center [259, 46] width 21 height 11
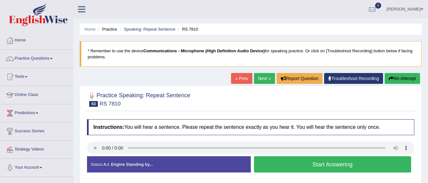
click at [335, 162] on button "Start Answering" at bounding box center [332, 164] width 157 height 16
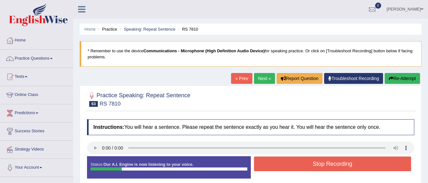
click at [335, 162] on button "Stop Recording" at bounding box center [332, 163] width 157 height 15
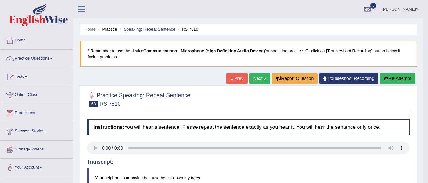
click at [255, 76] on link "Next »" at bounding box center [259, 78] width 21 height 11
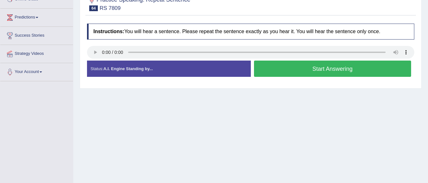
click at [303, 65] on button "Start Answering" at bounding box center [332, 69] width 157 height 16
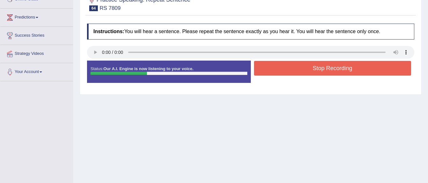
click at [303, 65] on button "Stop Recording" at bounding box center [332, 68] width 157 height 15
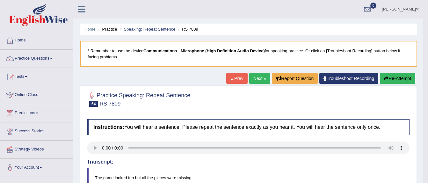
click at [259, 75] on link "Next »" at bounding box center [259, 78] width 21 height 11
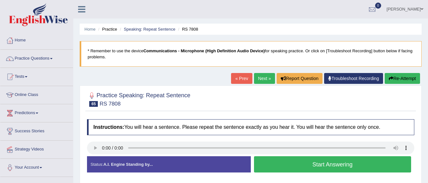
click at [337, 166] on button "Start Answering" at bounding box center [332, 164] width 157 height 16
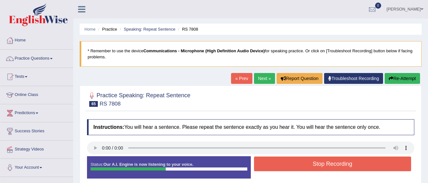
click at [337, 165] on button "Stop Recording" at bounding box center [332, 163] width 157 height 15
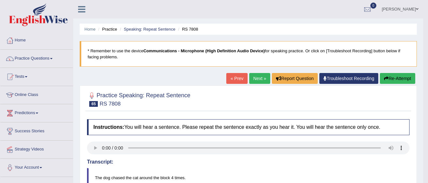
click at [254, 79] on link "Next »" at bounding box center [259, 78] width 21 height 11
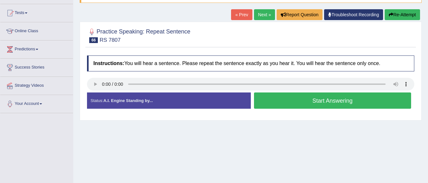
click at [322, 100] on button "Start Answering" at bounding box center [332, 100] width 157 height 16
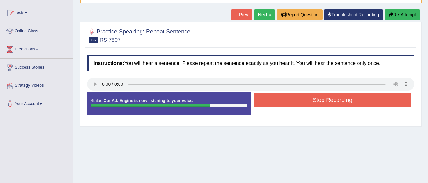
click at [322, 100] on button "Stop Recording" at bounding box center [332, 100] width 157 height 15
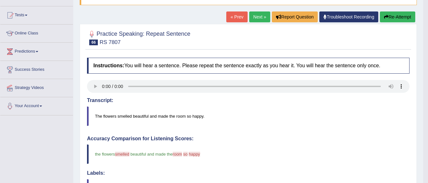
scroll to position [32, 0]
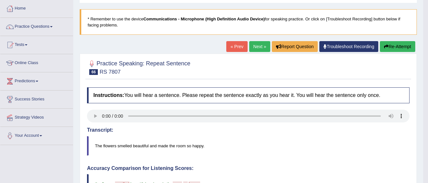
click at [259, 43] on link "Next »" at bounding box center [259, 46] width 21 height 11
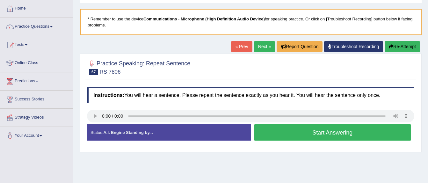
click at [327, 132] on button "Start Answering" at bounding box center [332, 132] width 157 height 16
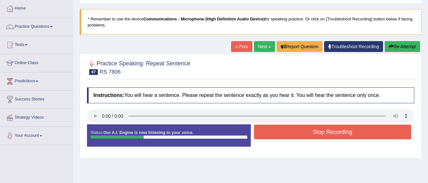
click at [316, 133] on button "Stop Recording" at bounding box center [332, 132] width 157 height 15
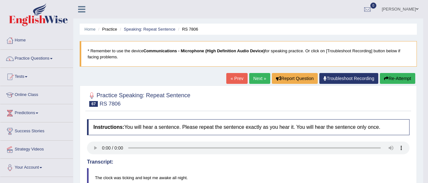
click at [264, 76] on link "Next »" at bounding box center [259, 78] width 21 height 11
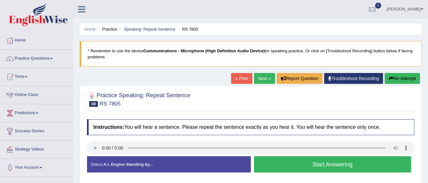
click at [282, 162] on button "Start Answering" at bounding box center [332, 164] width 157 height 16
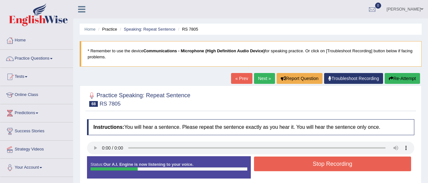
click at [282, 162] on button "Stop Recording" at bounding box center [332, 163] width 157 height 15
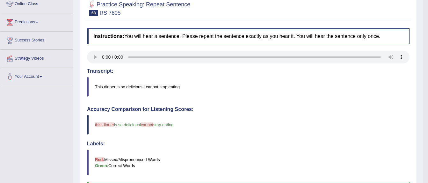
scroll to position [64, 0]
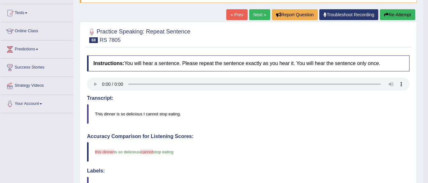
click at [257, 11] on link "Next »" at bounding box center [259, 14] width 21 height 11
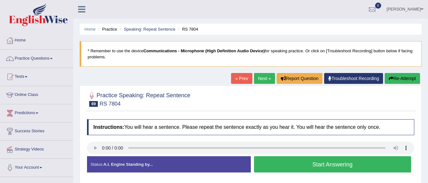
click at [349, 162] on button "Start Answering" at bounding box center [332, 164] width 157 height 16
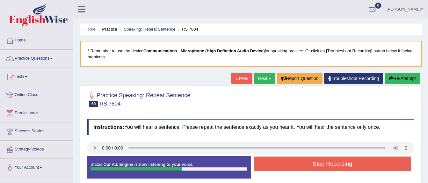
click at [349, 162] on button "Stop Recording" at bounding box center [332, 163] width 157 height 15
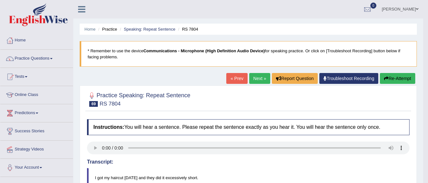
click at [257, 78] on link "Next »" at bounding box center [259, 78] width 21 height 11
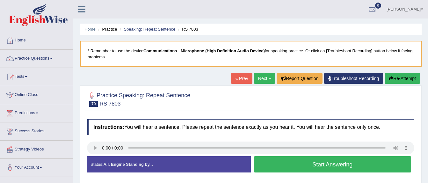
click at [329, 163] on button "Start Answering" at bounding box center [332, 164] width 157 height 16
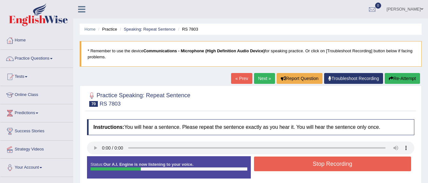
click at [327, 159] on button "Stop Recording" at bounding box center [332, 163] width 157 height 15
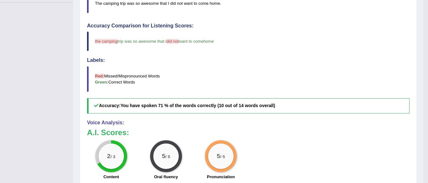
scroll to position [64, 0]
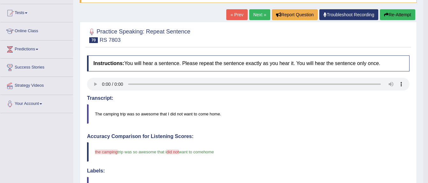
click at [259, 12] on link "Next »" at bounding box center [259, 14] width 21 height 11
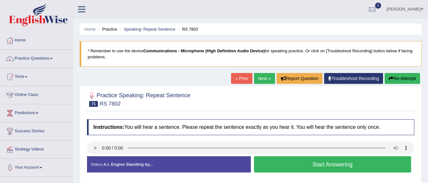
click at [283, 161] on button "Start Answering" at bounding box center [332, 164] width 157 height 16
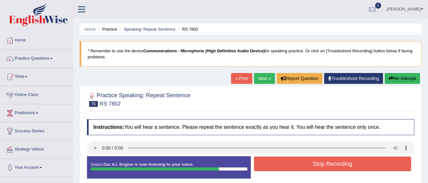
click at [283, 161] on button "Stop Recording" at bounding box center [332, 163] width 157 height 15
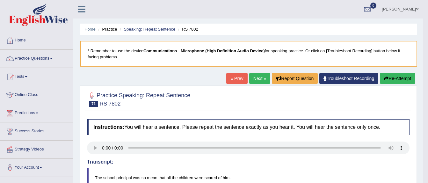
click at [258, 77] on link "Next »" at bounding box center [259, 78] width 21 height 11
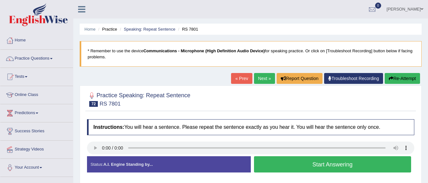
click at [280, 158] on button "Start Answering" at bounding box center [332, 164] width 157 height 16
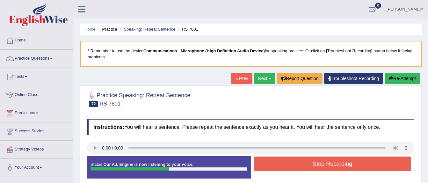
click at [282, 159] on button "Stop Recording" at bounding box center [332, 163] width 157 height 15
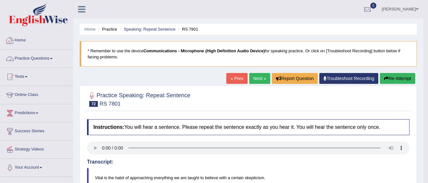
click at [38, 45] on link "Home" at bounding box center [36, 40] width 73 height 16
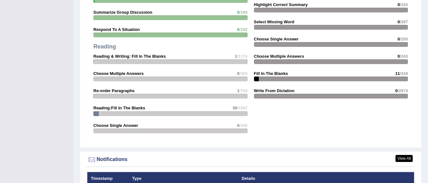
scroll to position [637, 0]
